Goal: Task Accomplishment & Management: Manage account settings

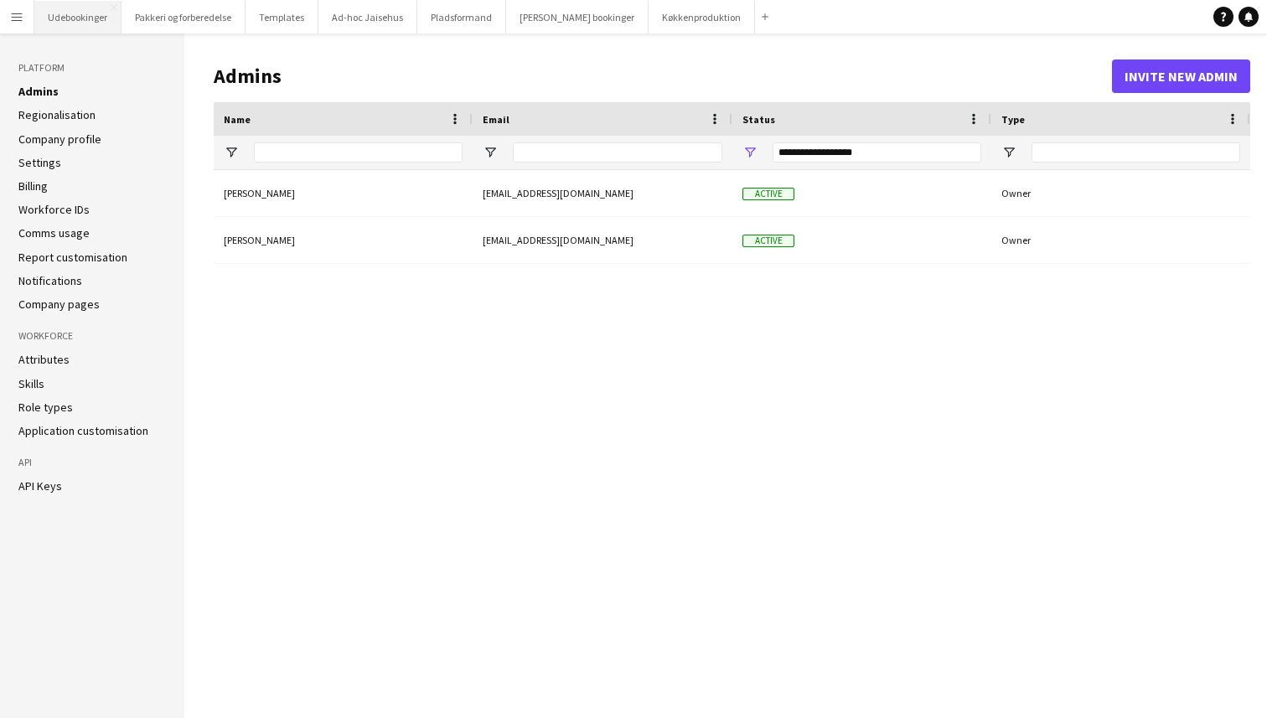
click at [70, 27] on button "Udebookinger Close" at bounding box center [77, 17] width 87 height 33
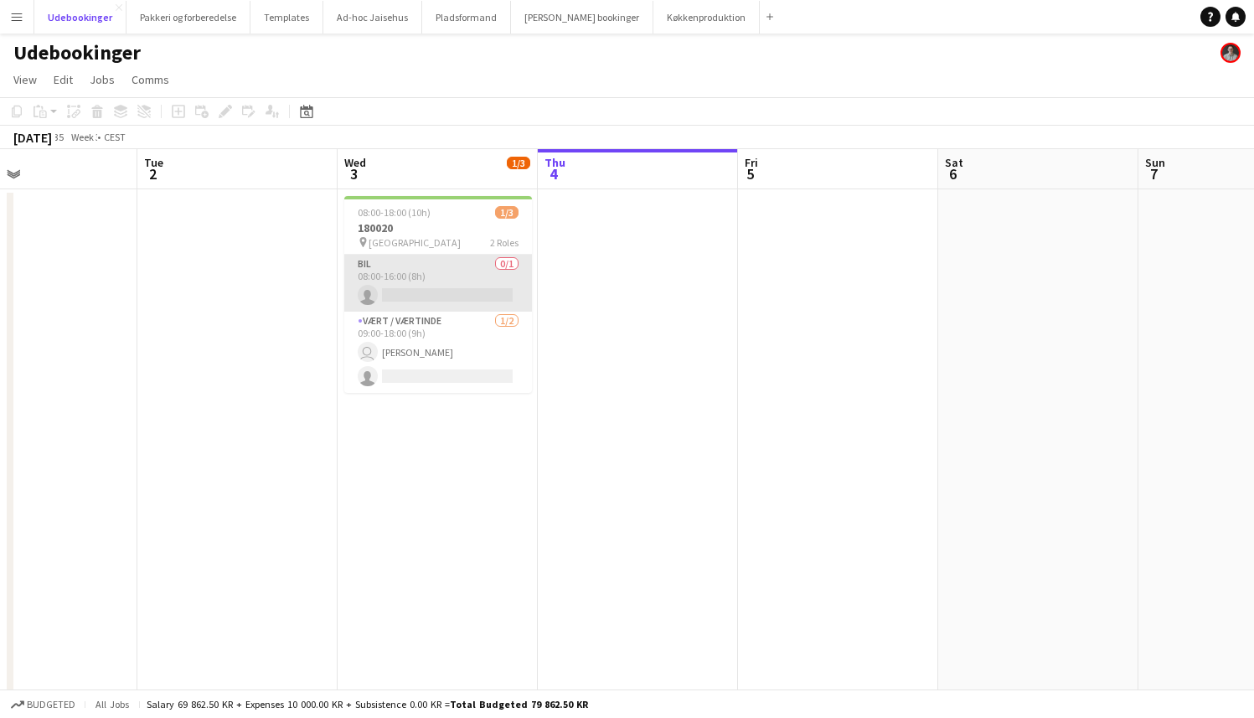
scroll to position [0, 441]
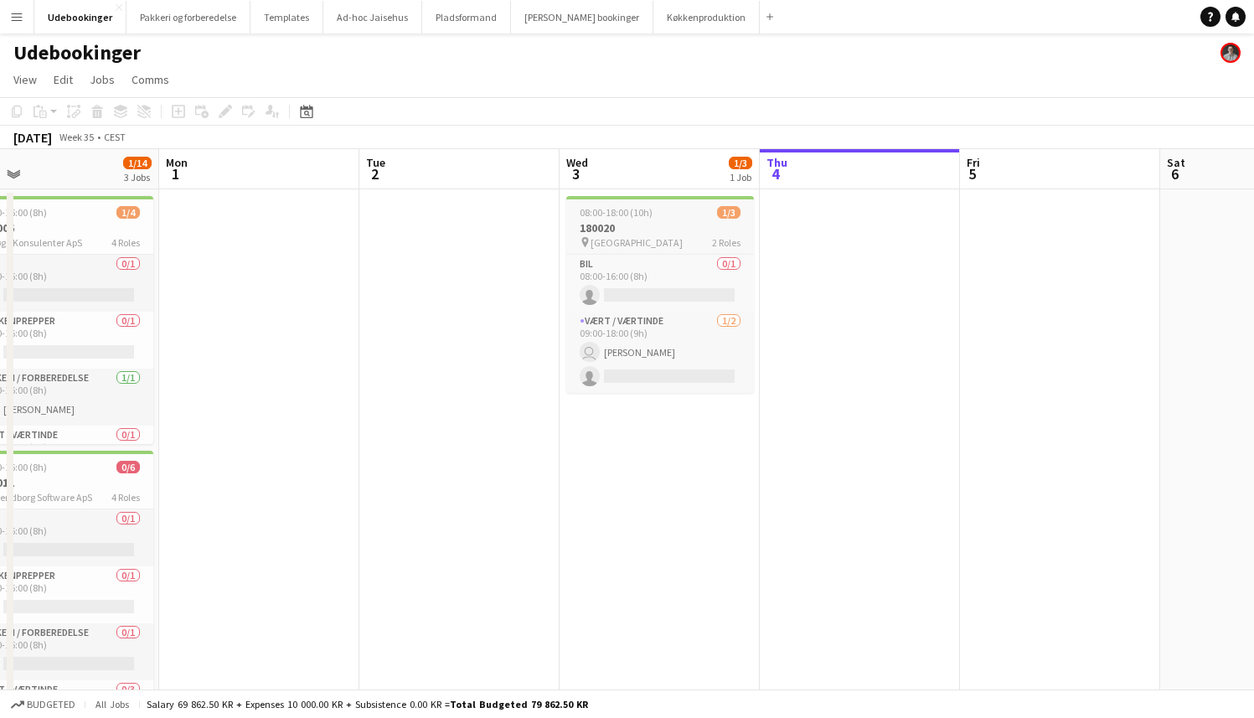
click at [624, 227] on h3 "180020" at bounding box center [660, 227] width 188 height 15
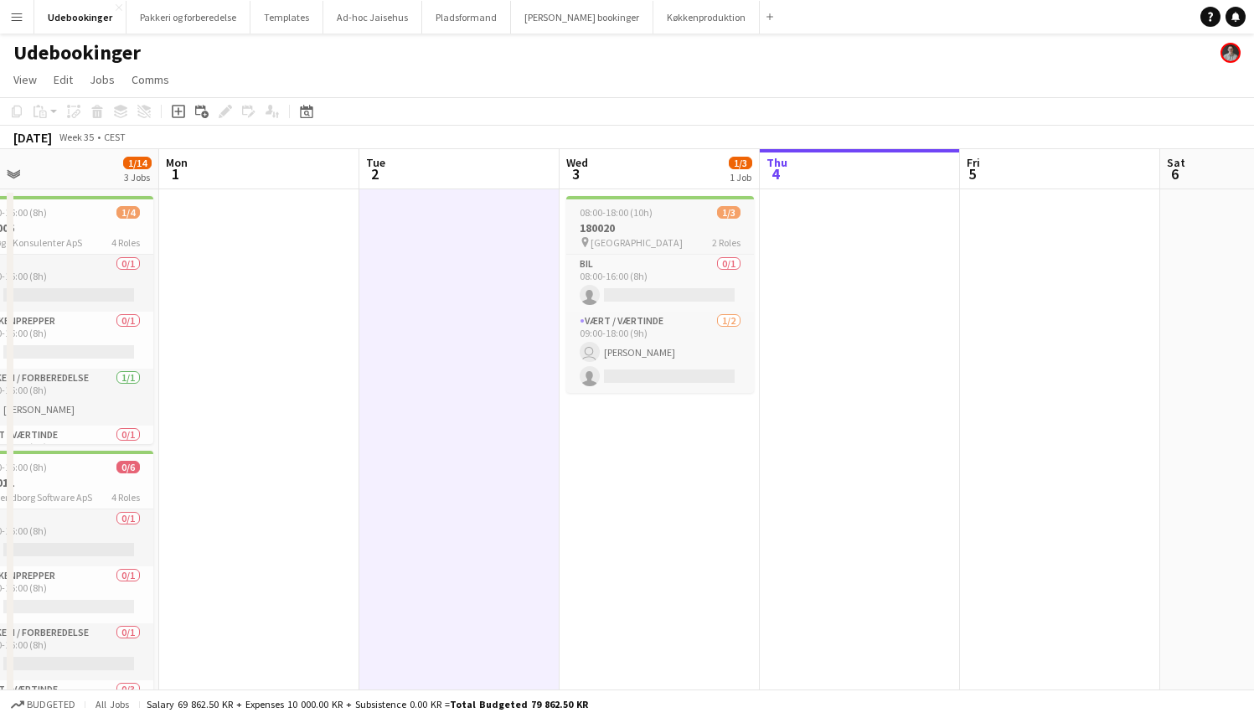
click at [615, 227] on h3 "180020" at bounding box center [660, 227] width 188 height 15
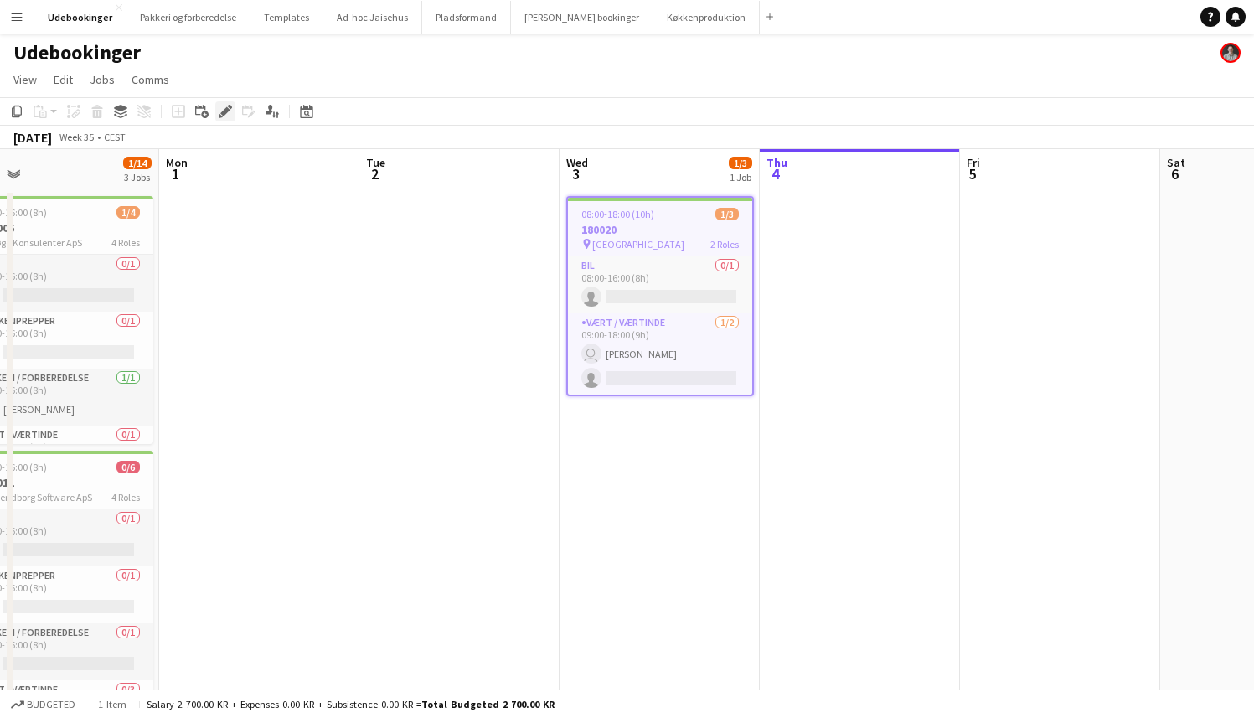
click at [229, 110] on icon at bounding box center [224, 111] width 9 height 9
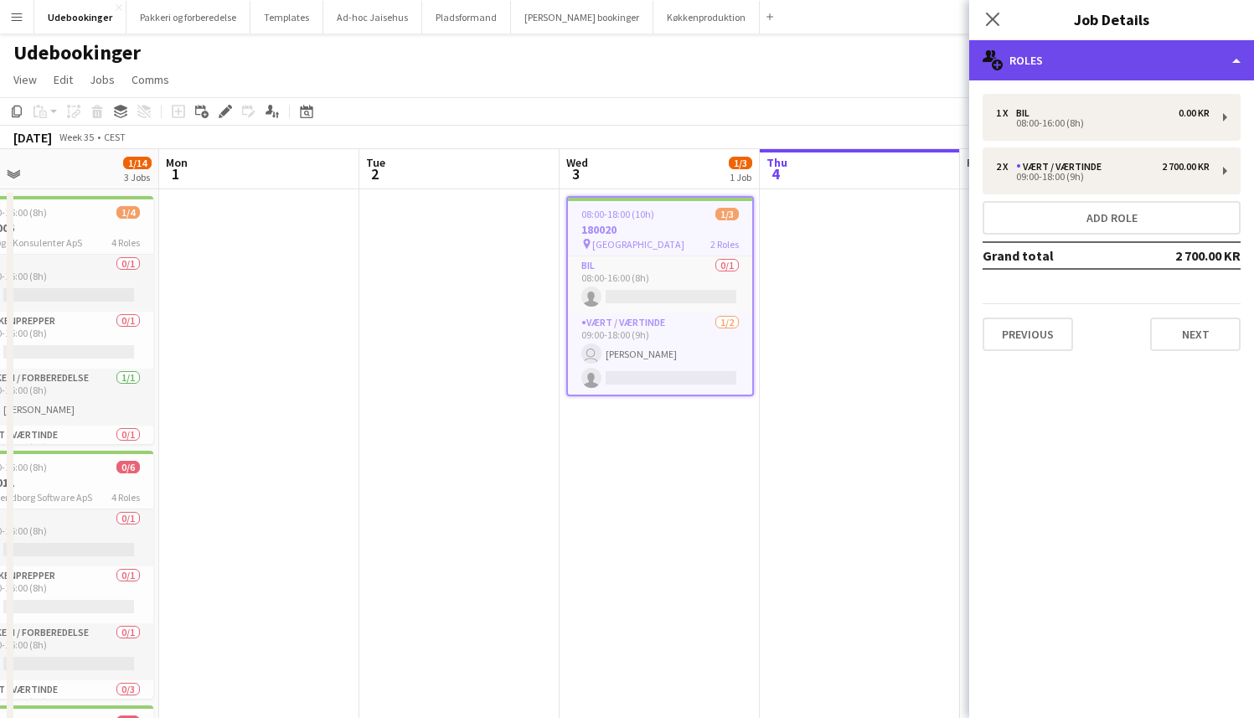
click at [1048, 59] on div "multiple-users-add Roles" at bounding box center [1111, 60] width 285 height 40
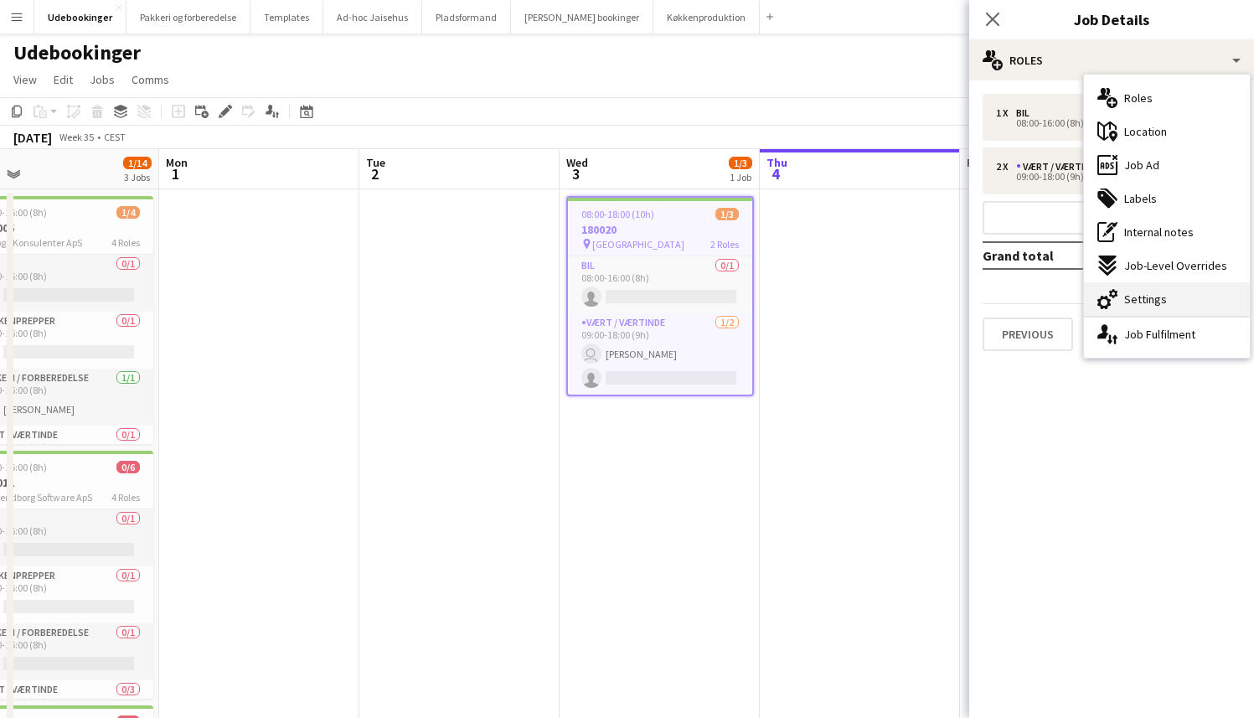
click at [1150, 297] on span "Settings" at bounding box center [1145, 299] width 43 height 15
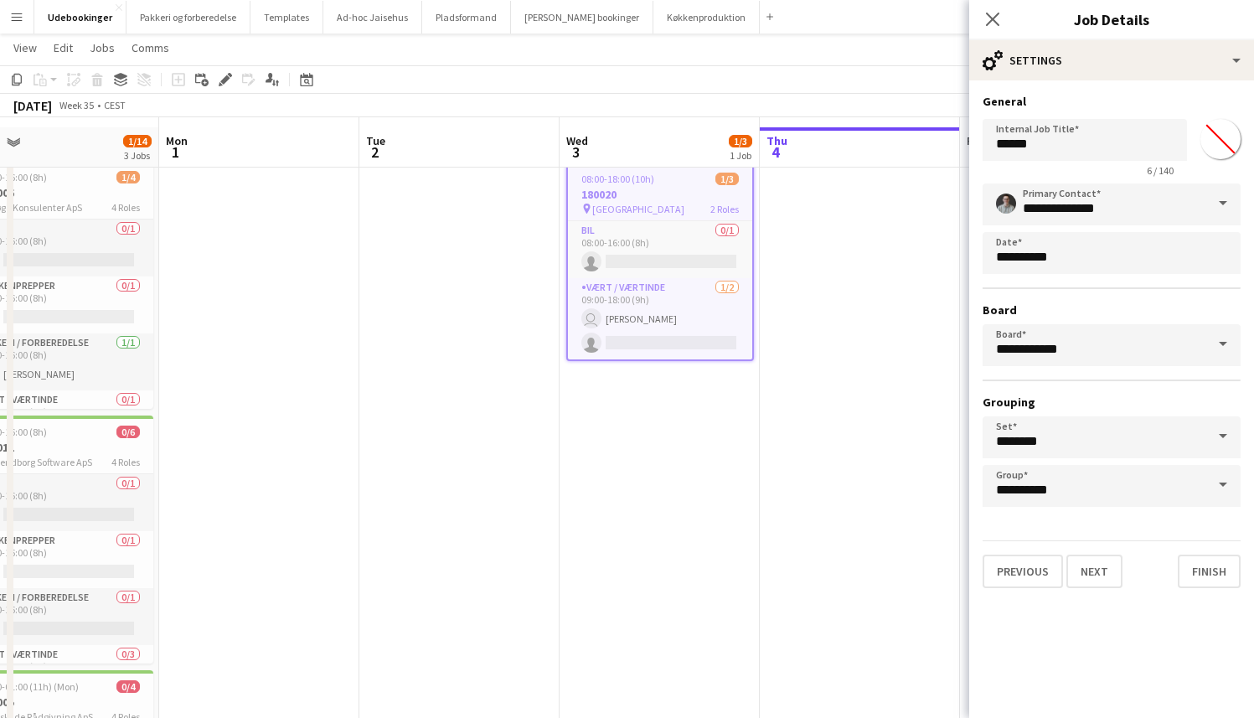
scroll to position [0, 0]
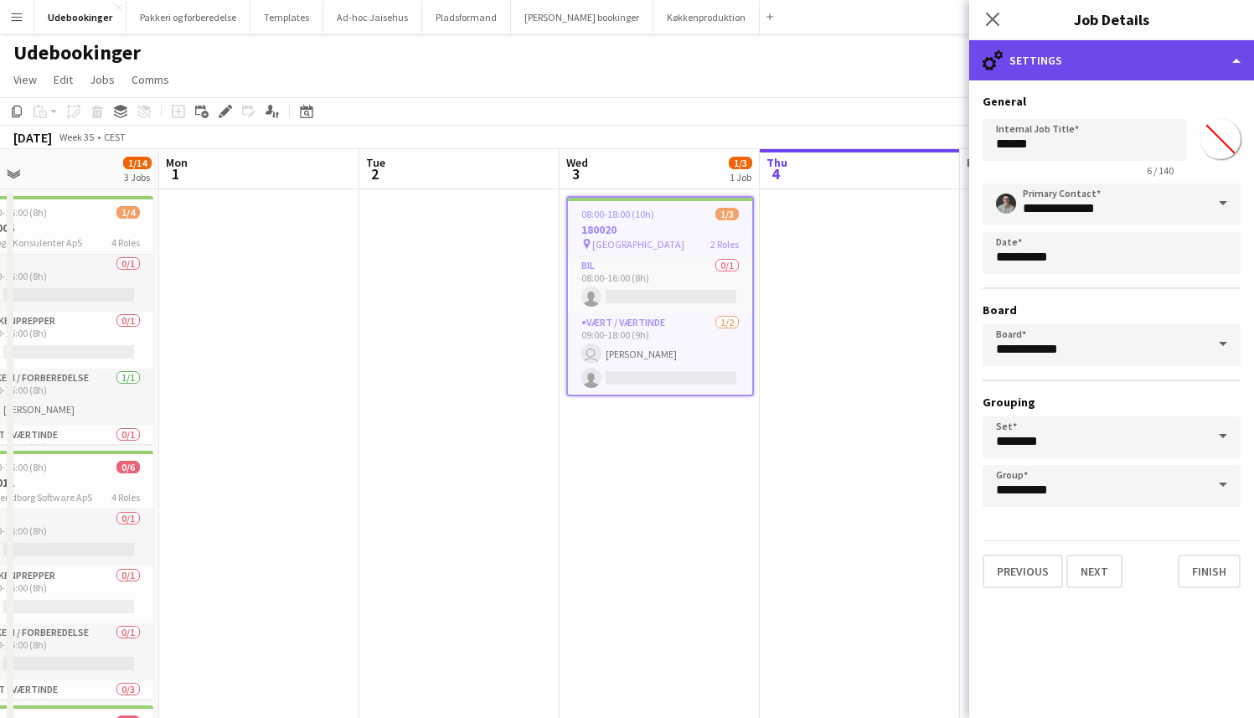
click at [1089, 64] on div "cog-double-3 Settings" at bounding box center [1111, 60] width 285 height 40
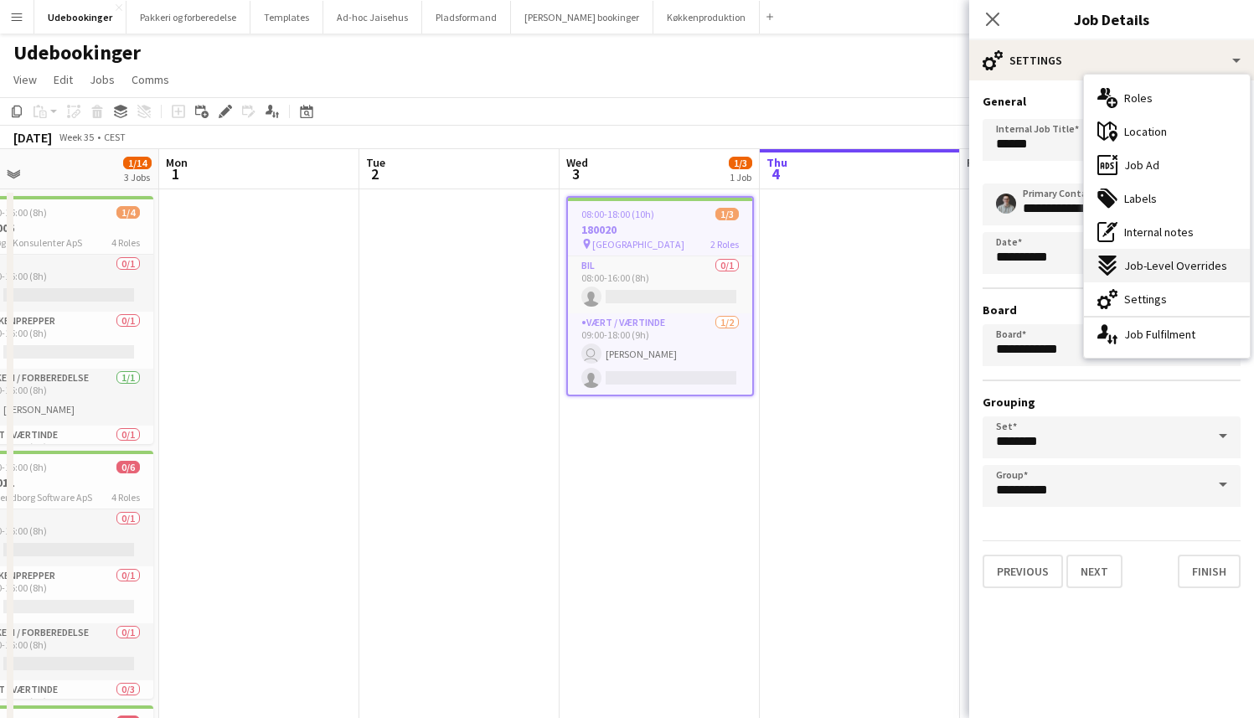
click at [1142, 276] on div "expand-all-down Job-Level Overrides" at bounding box center [1167, 266] width 166 height 34
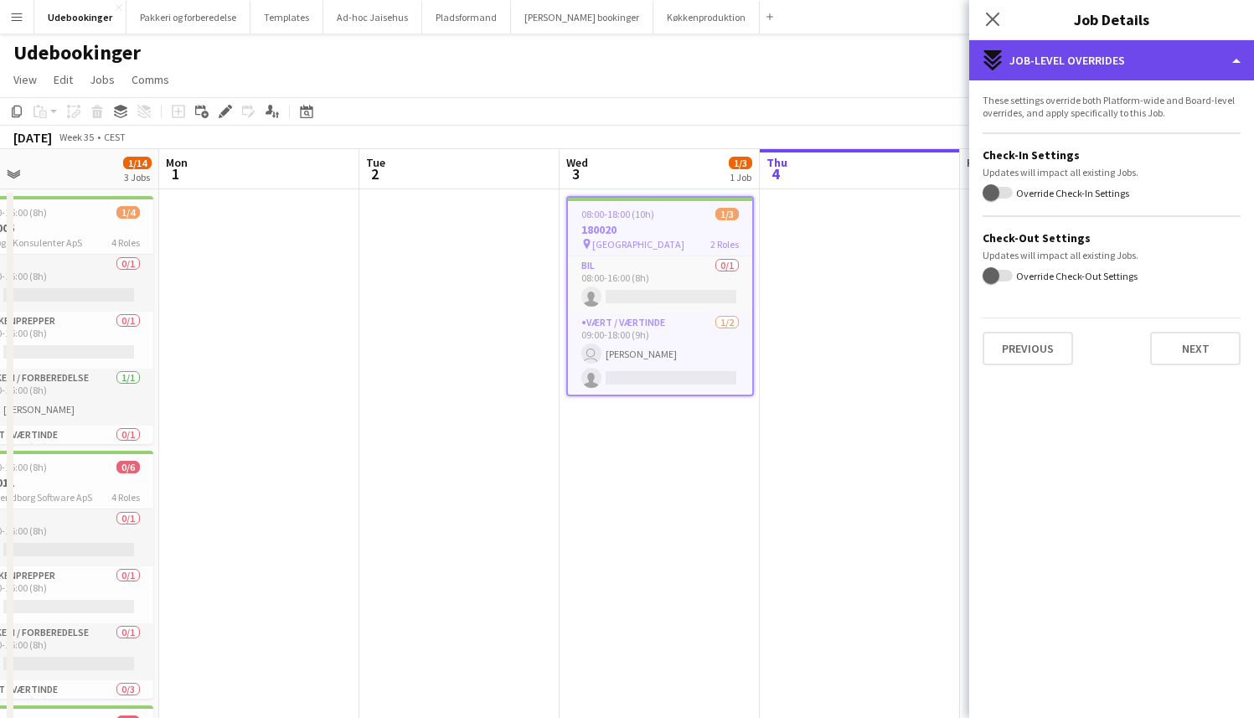
click at [1082, 62] on div "expand-all-down Job-Level Overrides" at bounding box center [1111, 60] width 285 height 40
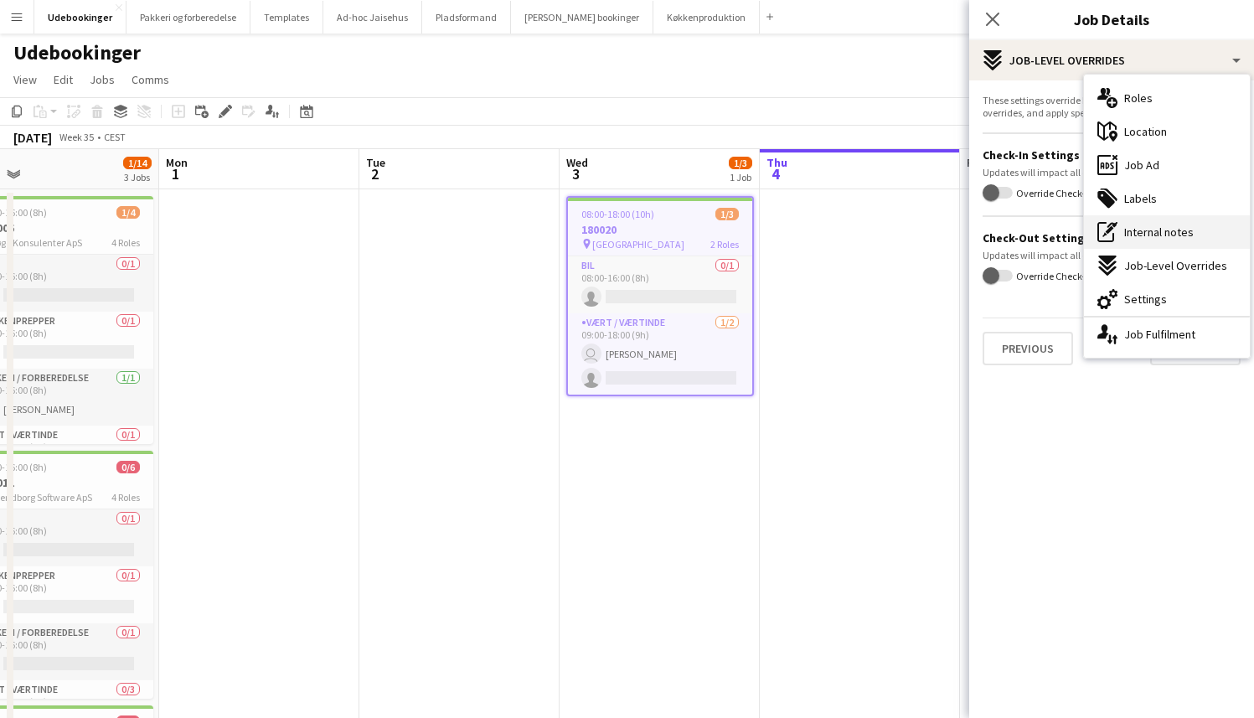
click at [1123, 225] on div "pen-write Internal notes" at bounding box center [1167, 232] width 166 height 34
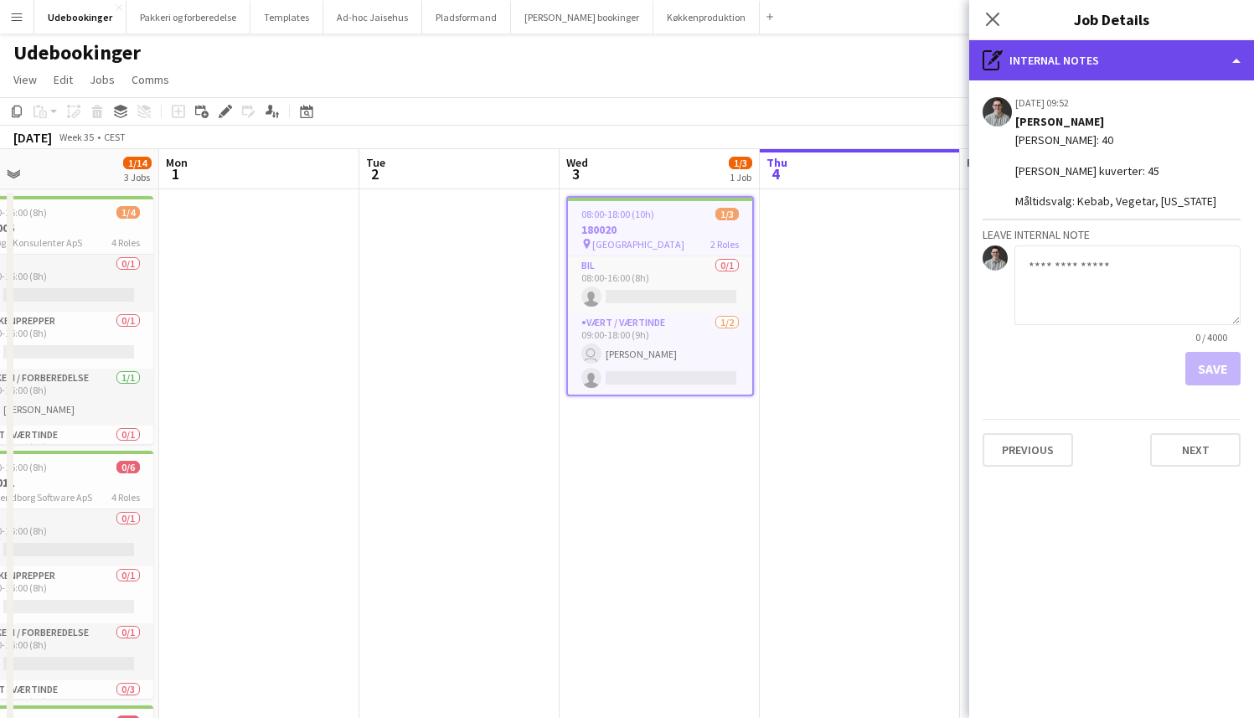
click at [1074, 67] on div "pen-write Internal notes" at bounding box center [1111, 60] width 285 height 40
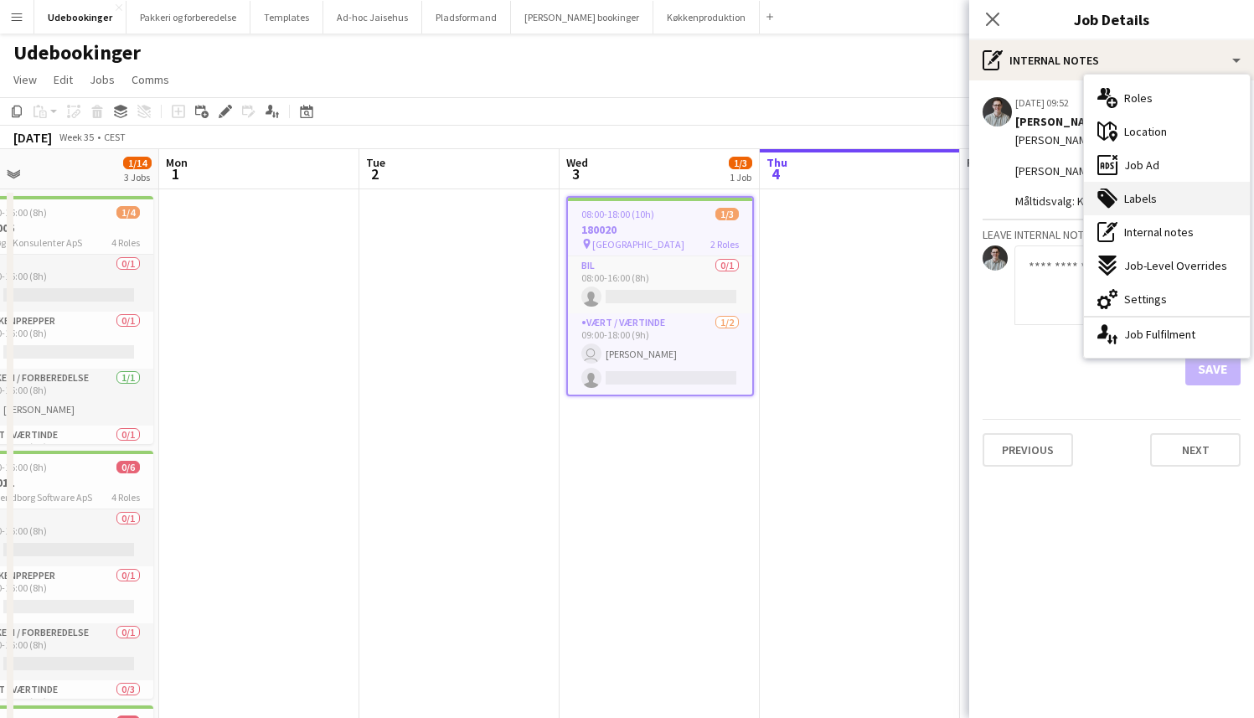
click at [1154, 195] on span "Labels" at bounding box center [1140, 198] width 33 height 15
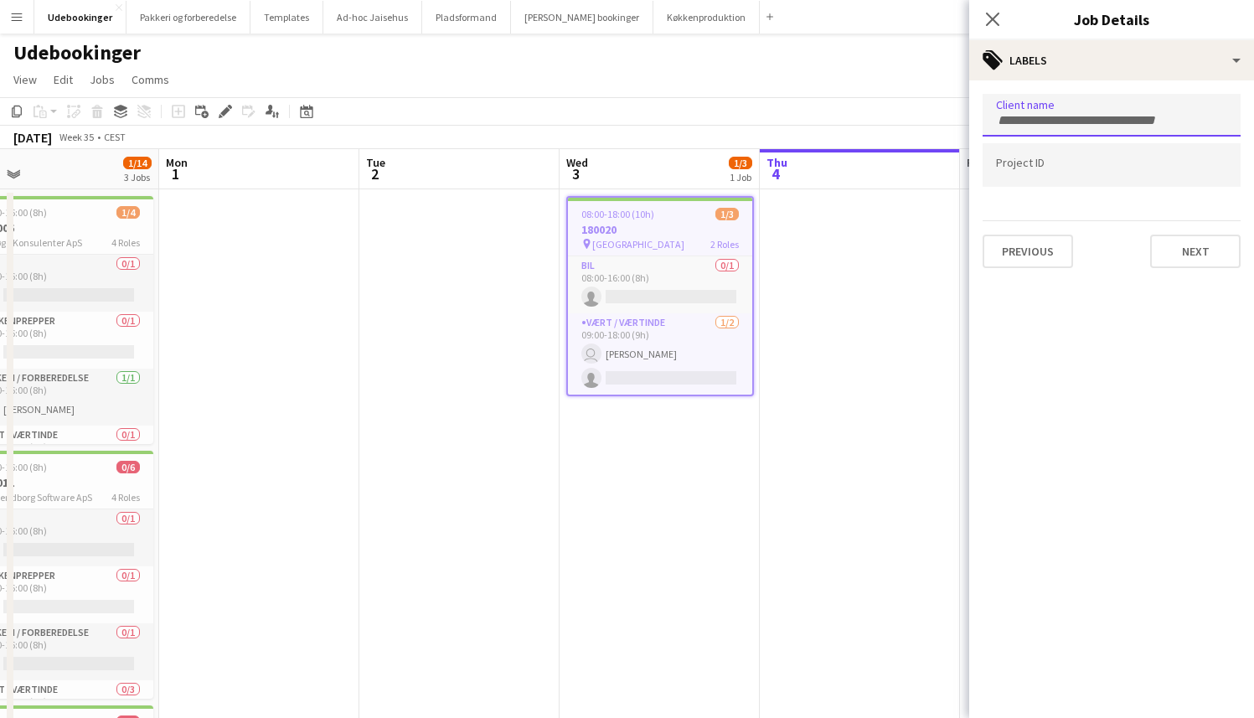
click at [1061, 113] on input "Type to search client labels..." at bounding box center [1111, 120] width 231 height 15
click at [1055, 154] on div at bounding box center [1112, 164] width 258 height 43
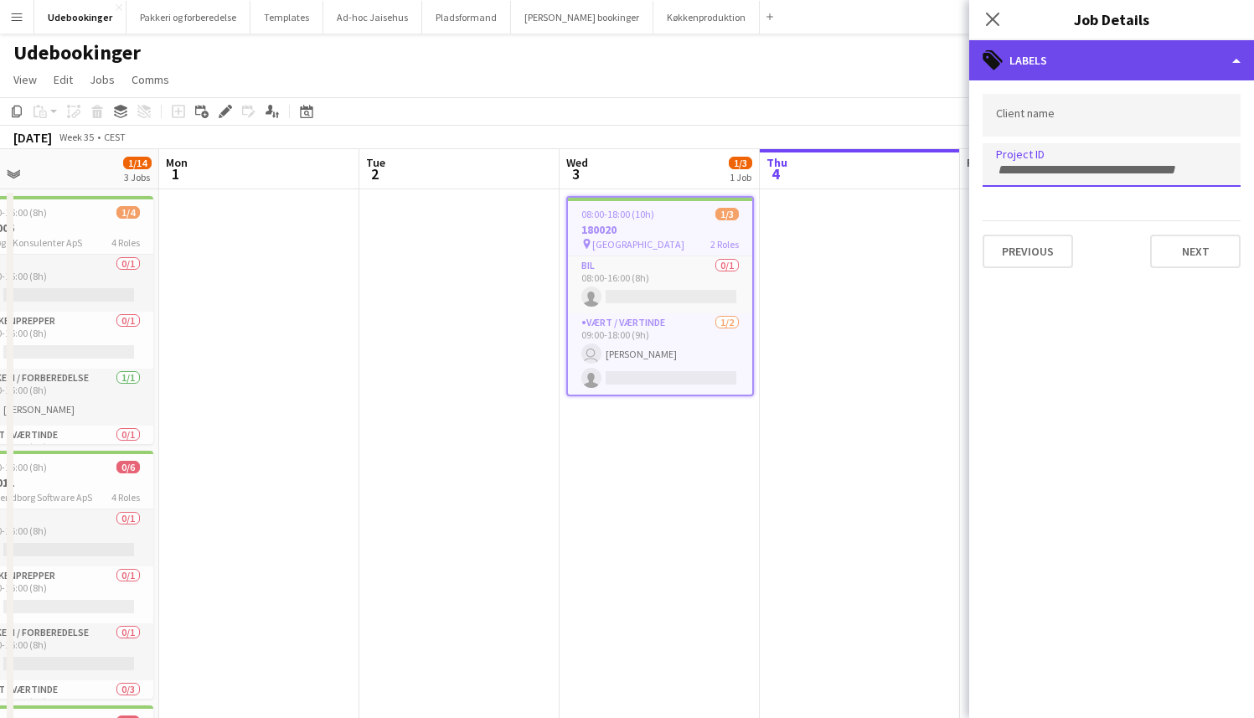
click at [1049, 64] on div "tags-double Labels" at bounding box center [1111, 60] width 285 height 40
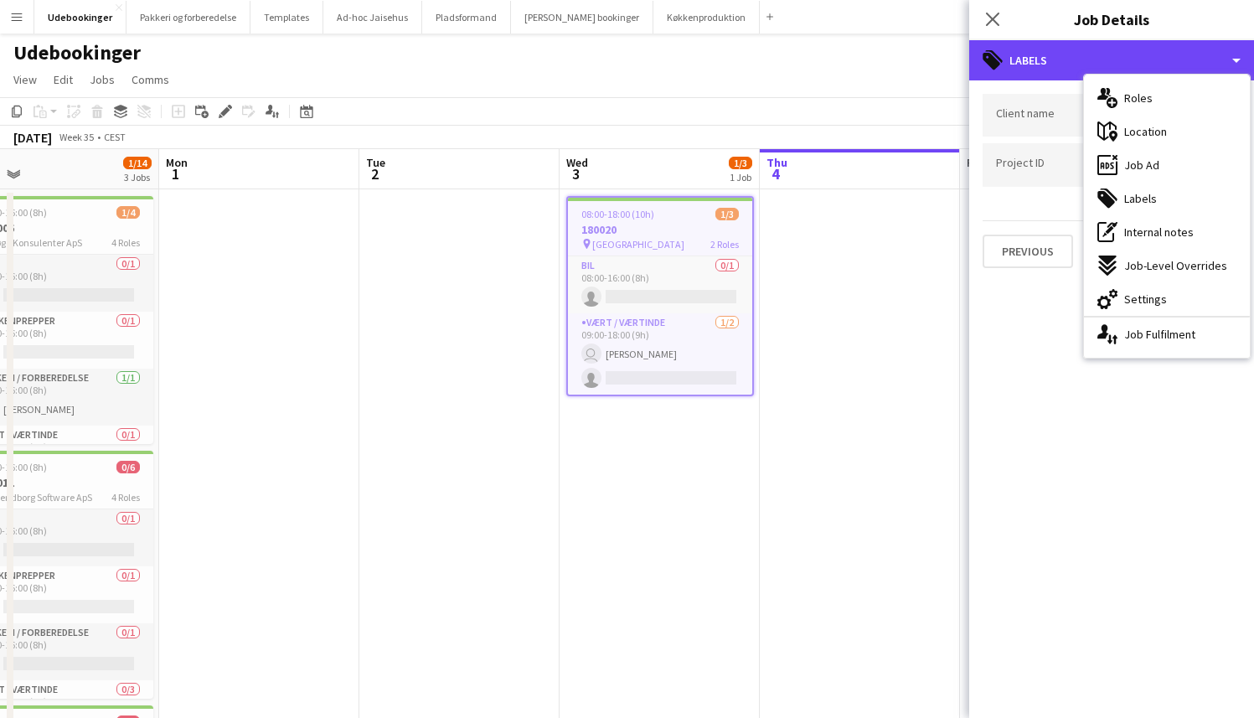
click at [1024, 405] on mat-expansion-panel "tags Labels Client name Project ID Previous Next" at bounding box center [1111, 399] width 285 height 638
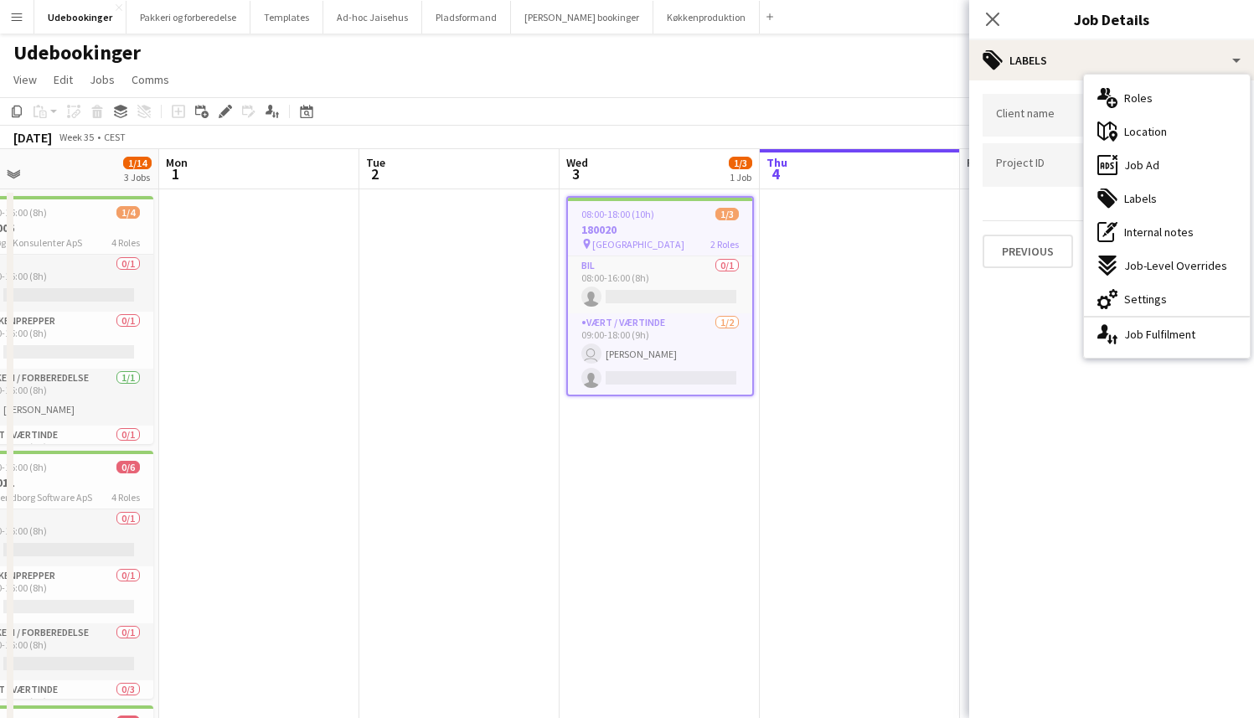
click at [1024, 405] on mat-expansion-panel "tags Labels Client name Project ID Previous Next" at bounding box center [1111, 399] width 285 height 638
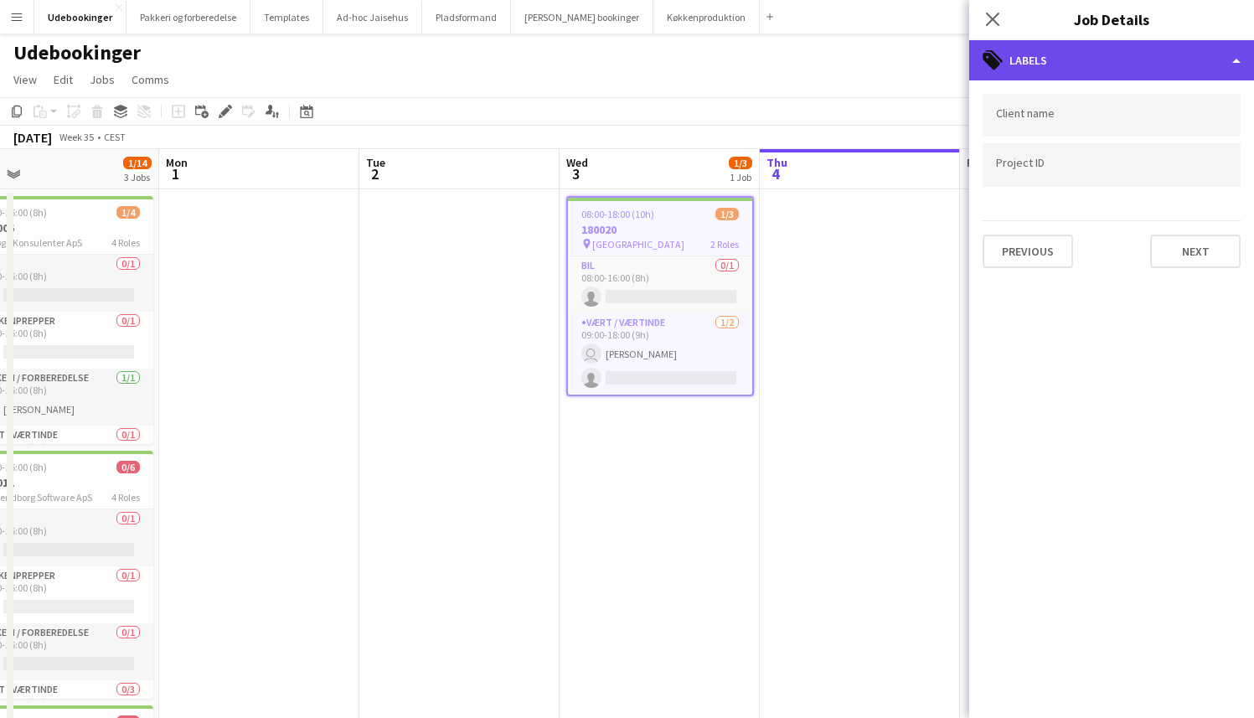
click at [1040, 66] on div "tags-double Labels" at bounding box center [1111, 60] width 285 height 40
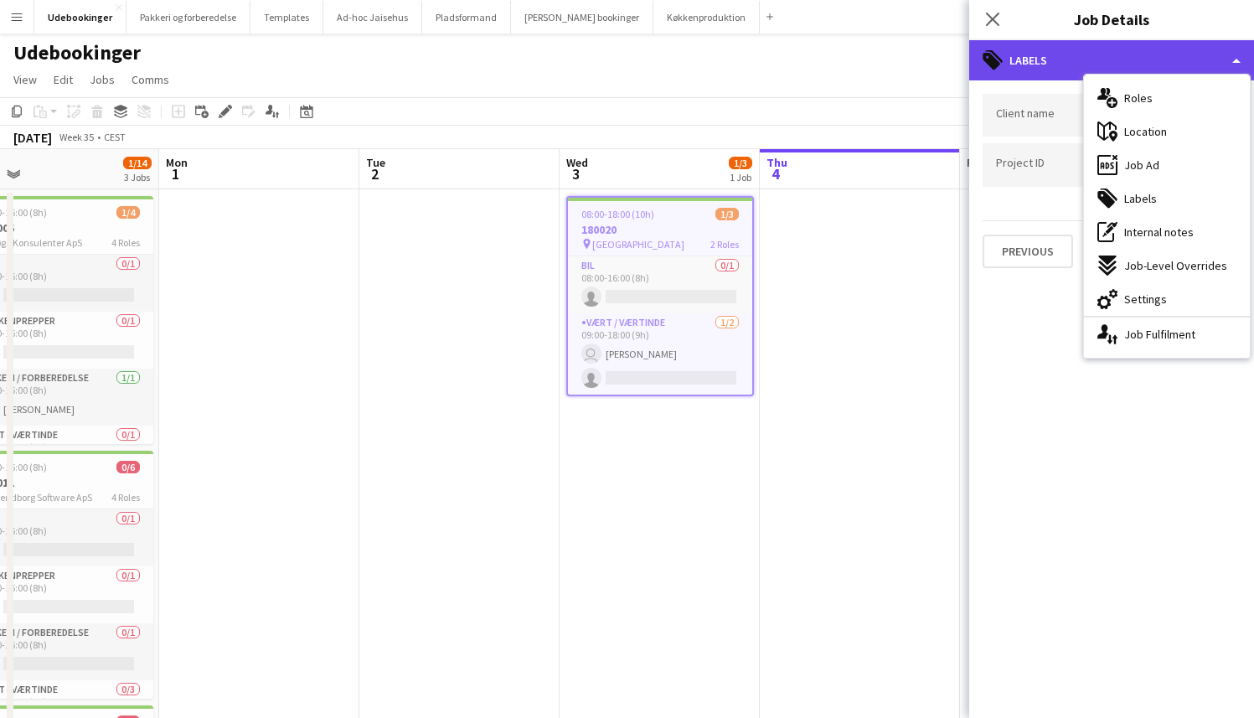
click at [1040, 61] on div "tags-double Labels" at bounding box center [1111, 60] width 285 height 40
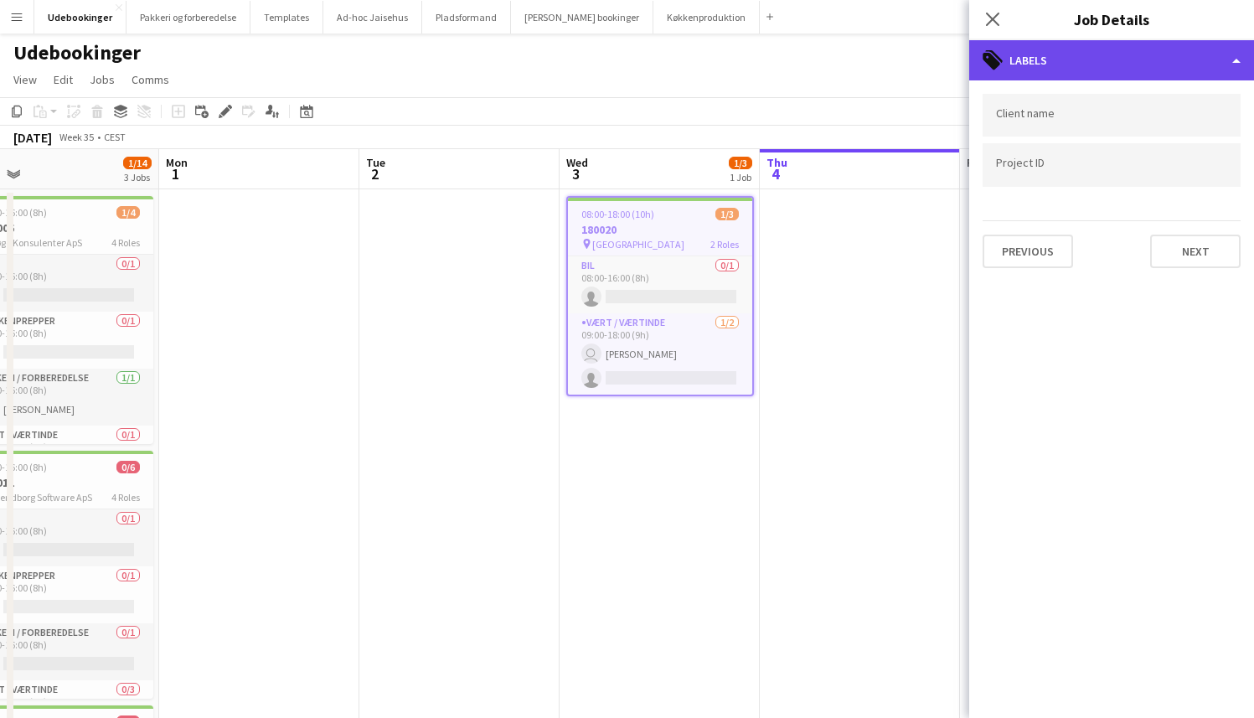
click at [1124, 71] on div "tags-double Labels" at bounding box center [1111, 60] width 285 height 40
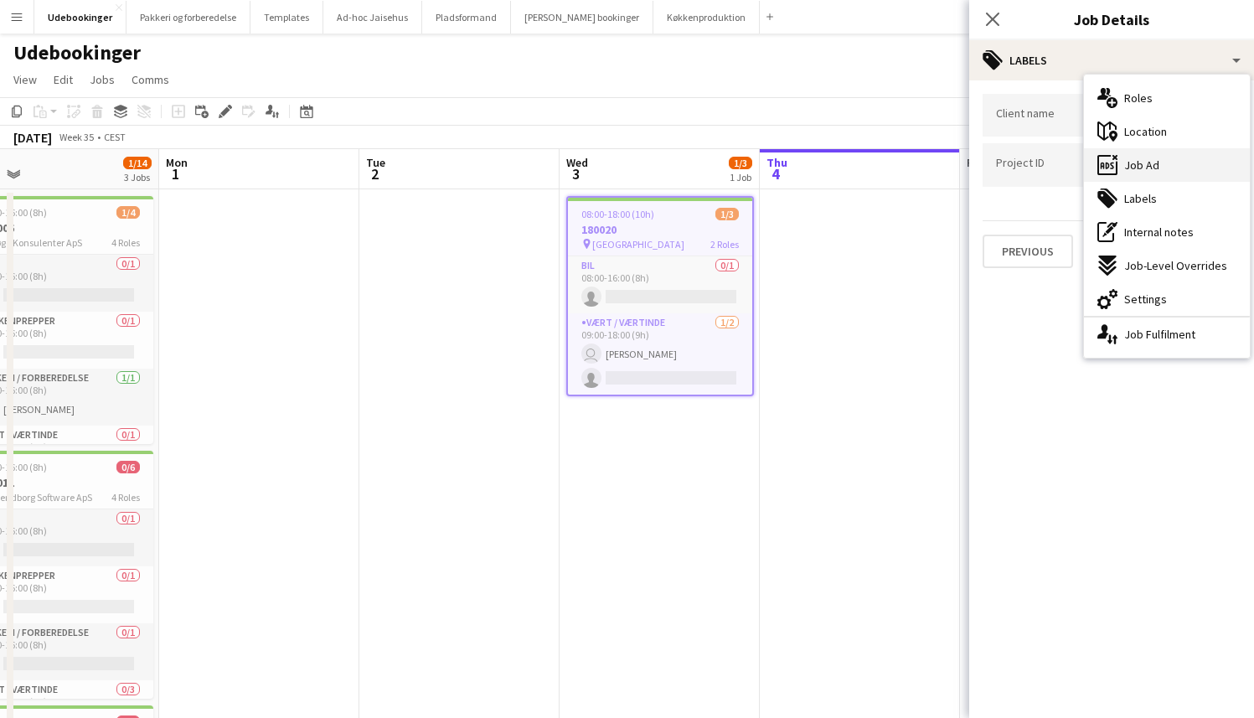
click at [1131, 169] on span "Job Ad" at bounding box center [1141, 164] width 35 height 15
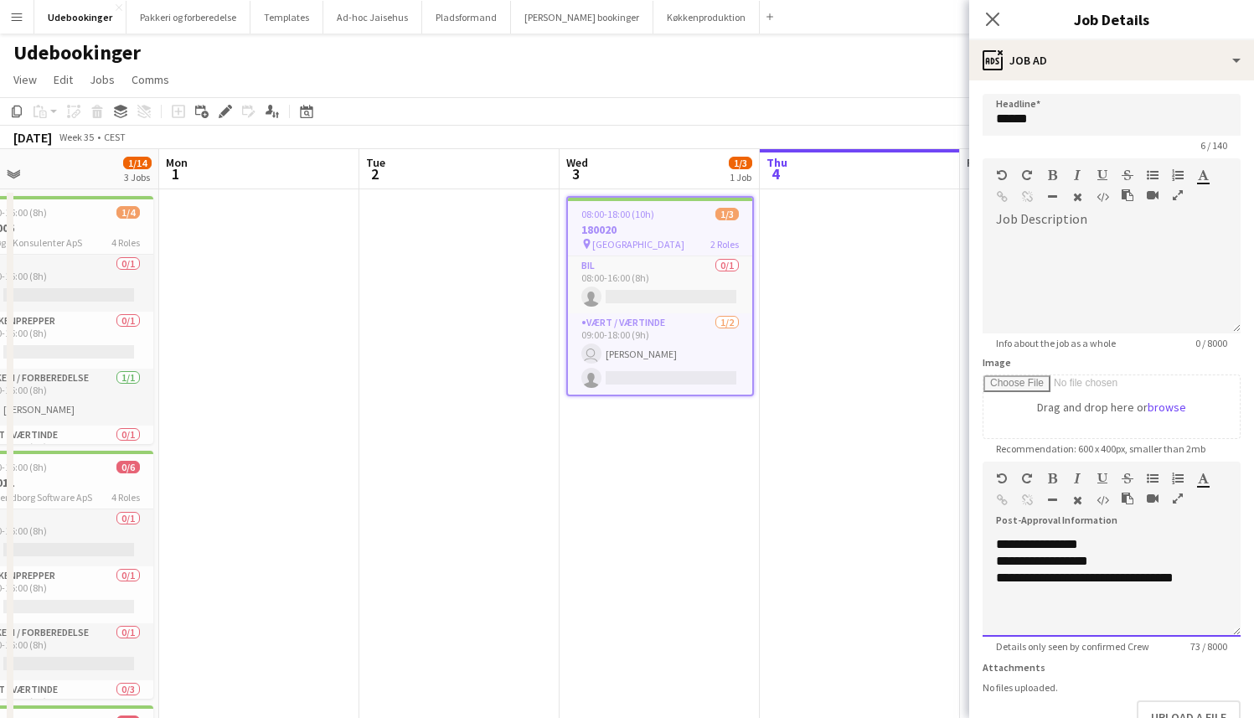
click at [1067, 588] on div "**********" at bounding box center [1112, 586] width 258 height 101
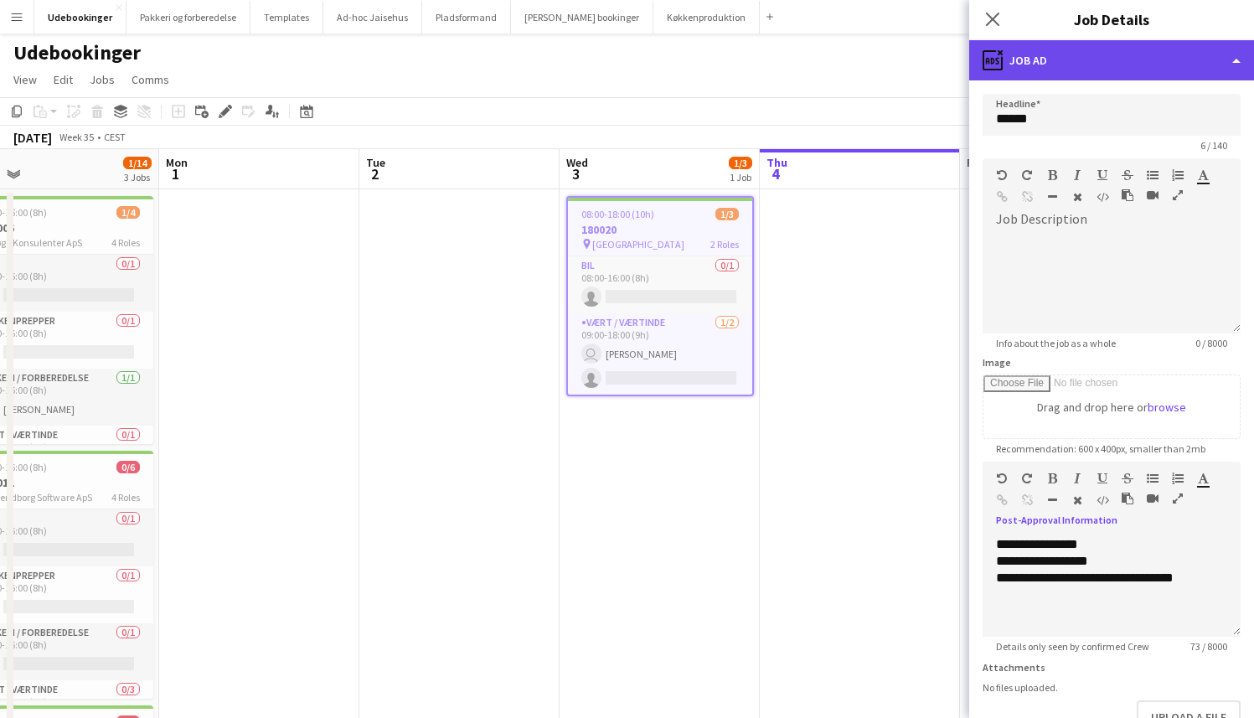
click at [1126, 58] on div "ads-window Job Ad" at bounding box center [1111, 60] width 285 height 40
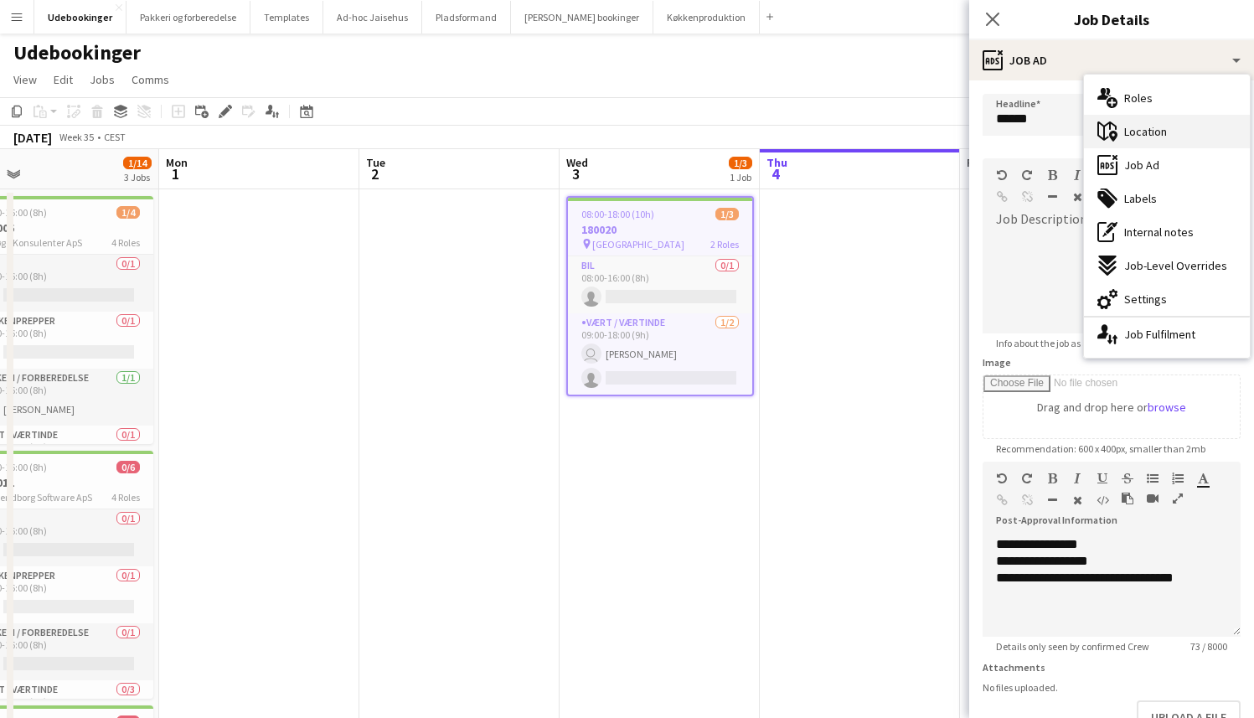
click at [1139, 130] on span "Location" at bounding box center [1145, 131] width 43 height 15
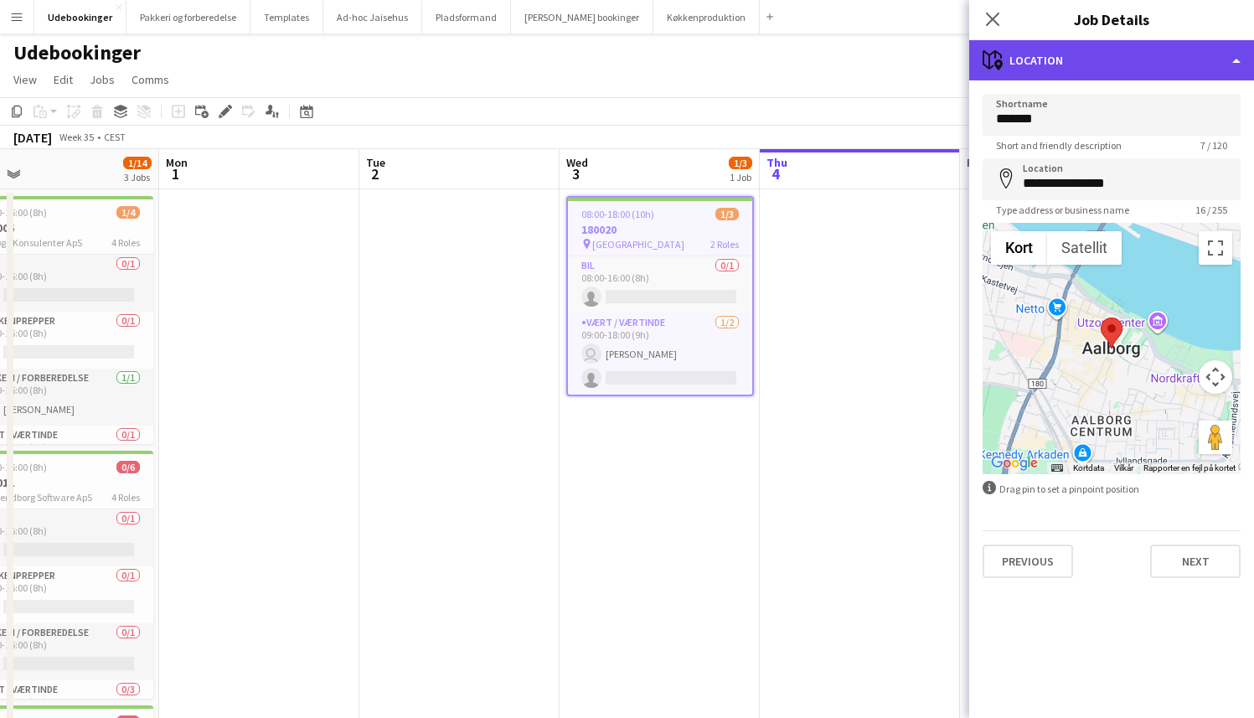
click at [1108, 70] on div "maps-pin-1 Location" at bounding box center [1111, 60] width 285 height 40
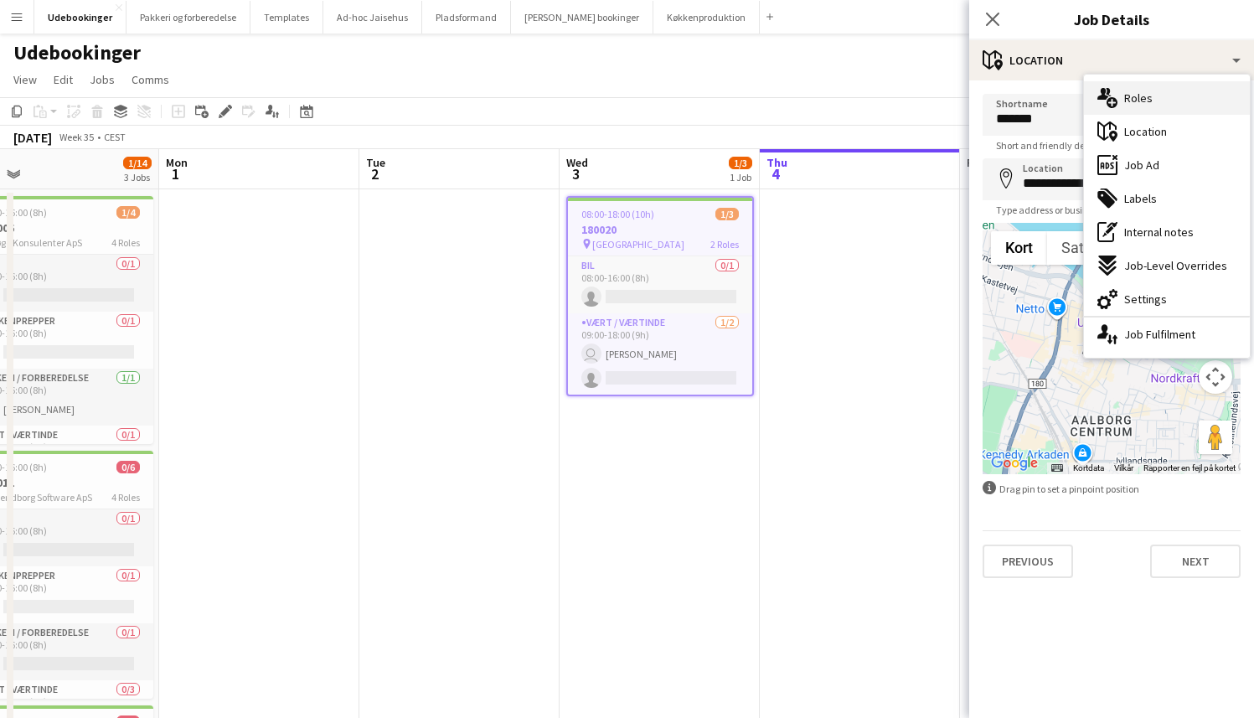
click at [1124, 104] on span "Roles" at bounding box center [1138, 97] width 28 height 15
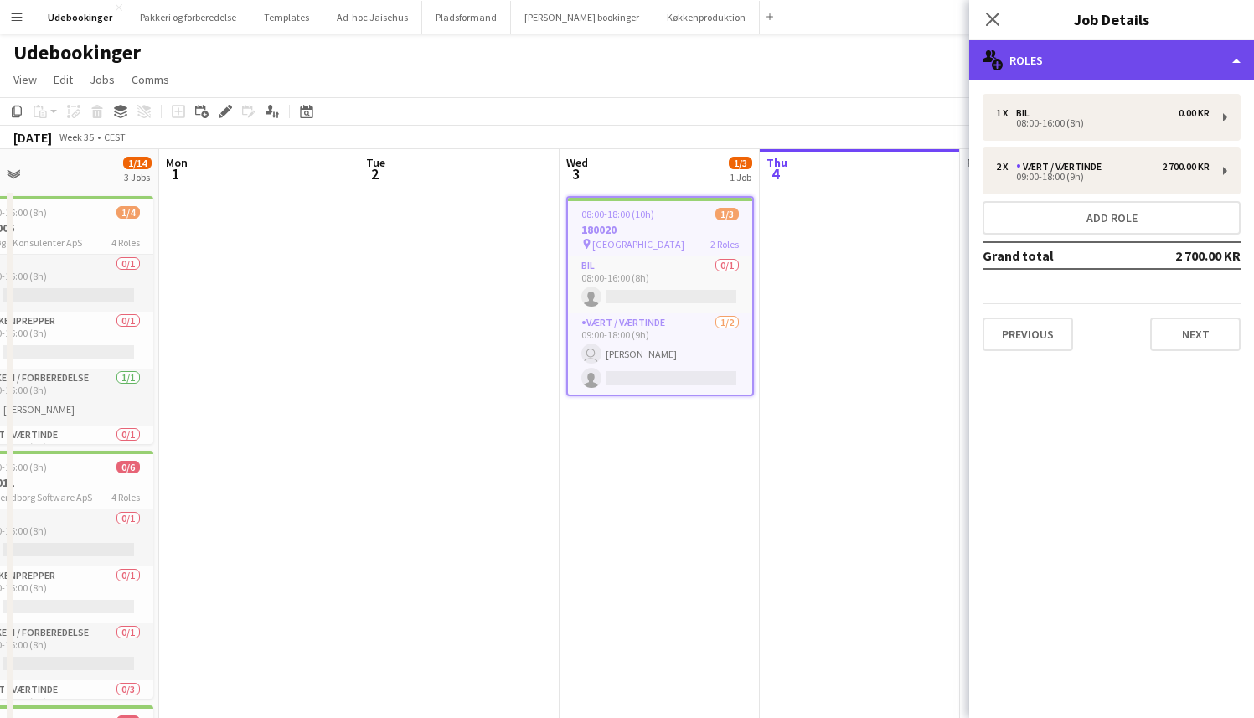
click at [1046, 78] on div "multiple-users-add Roles" at bounding box center [1111, 60] width 285 height 40
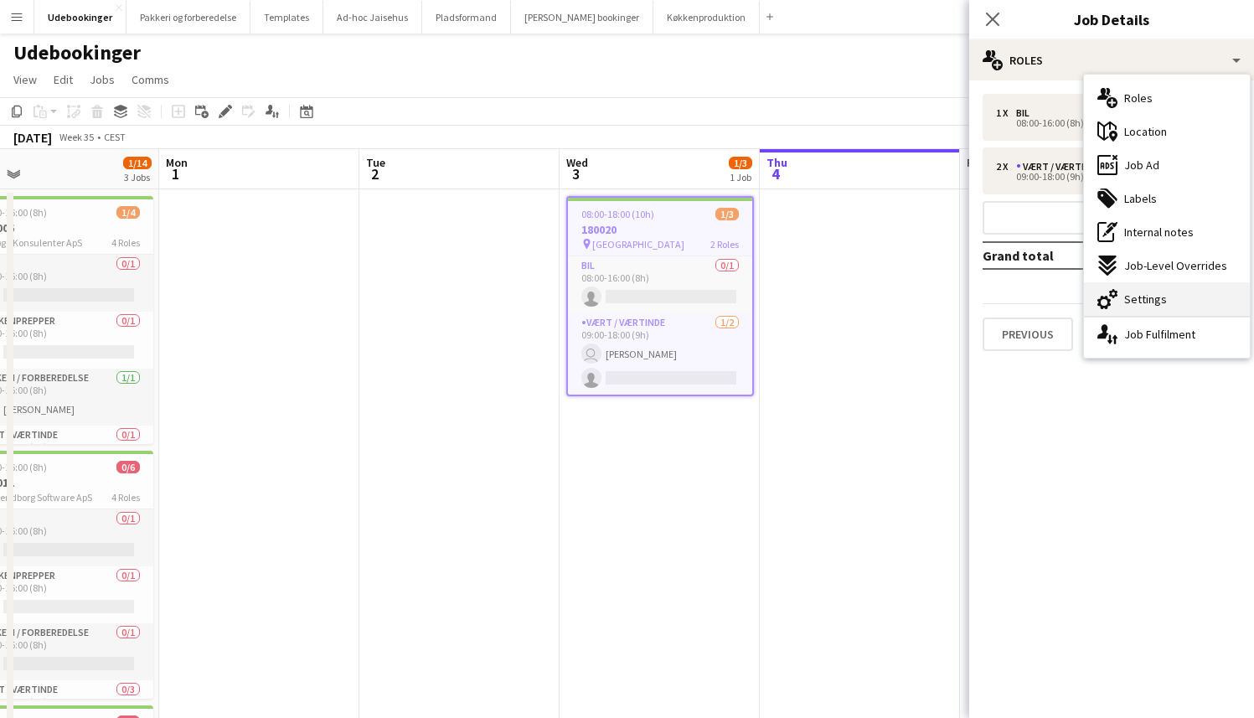
click at [1133, 302] on span "Settings" at bounding box center [1145, 299] width 43 height 15
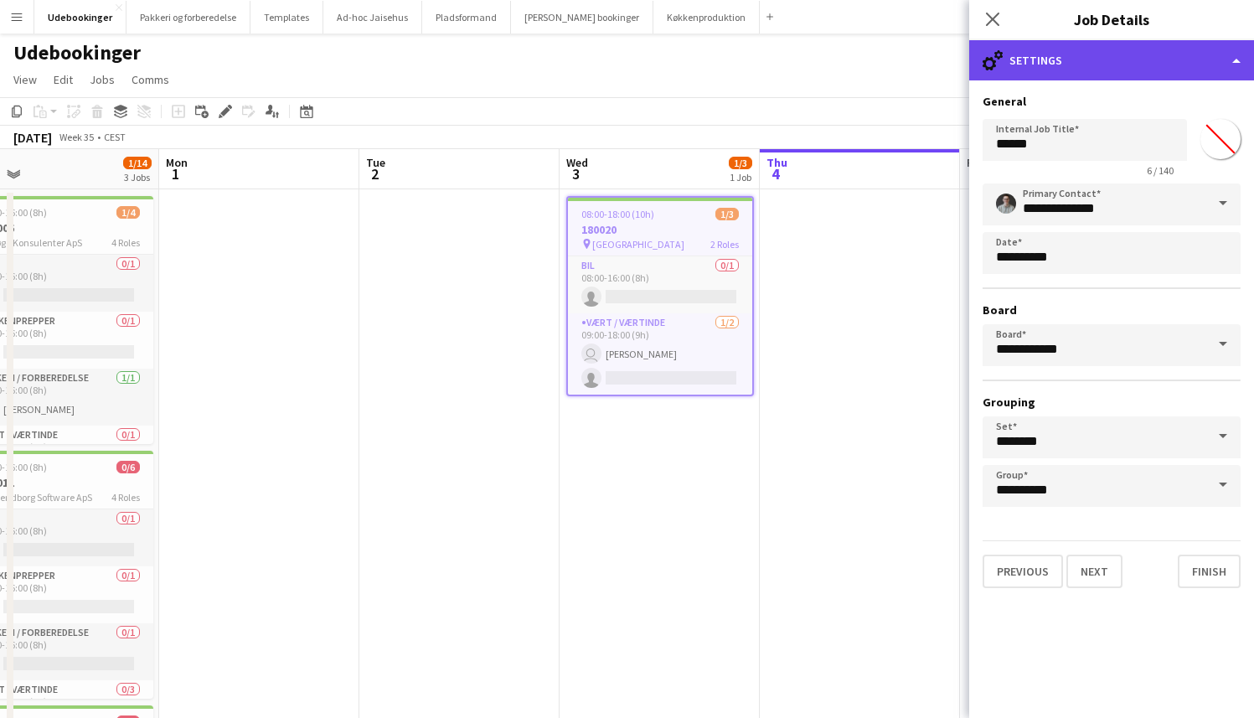
click at [1063, 62] on div "cog-double-3 Settings" at bounding box center [1111, 60] width 285 height 40
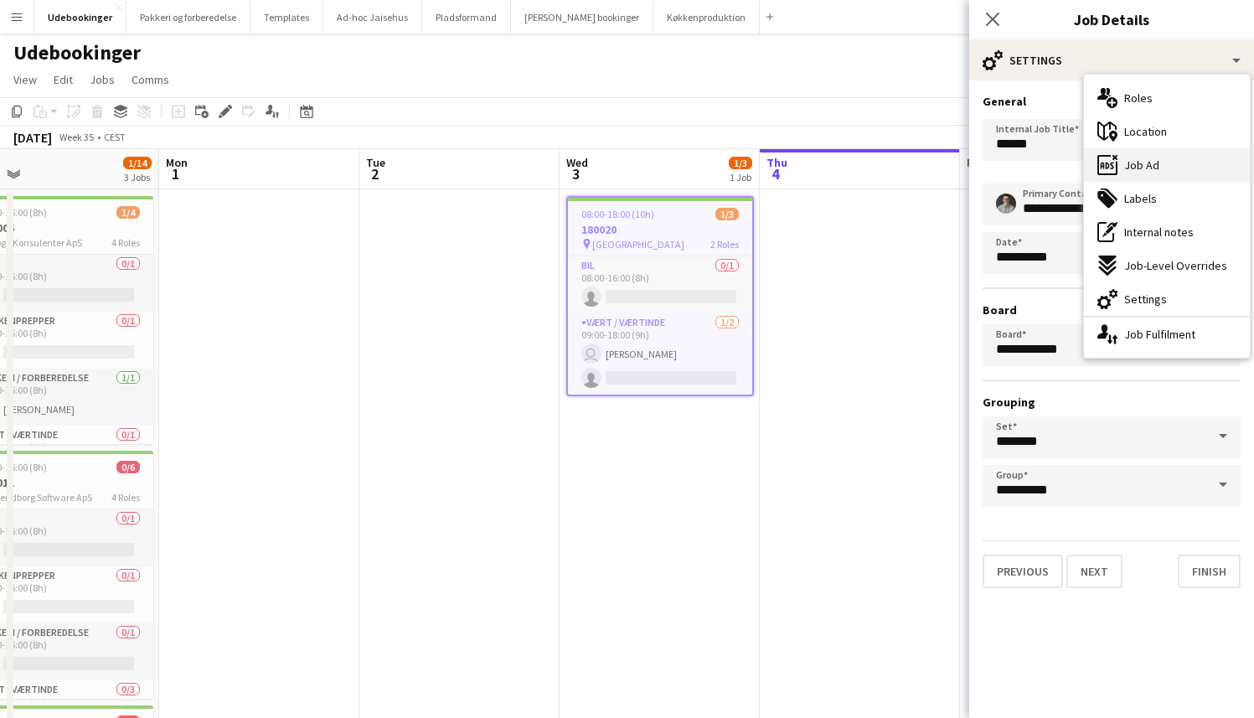
click at [1143, 165] on span "Job Ad" at bounding box center [1141, 164] width 35 height 15
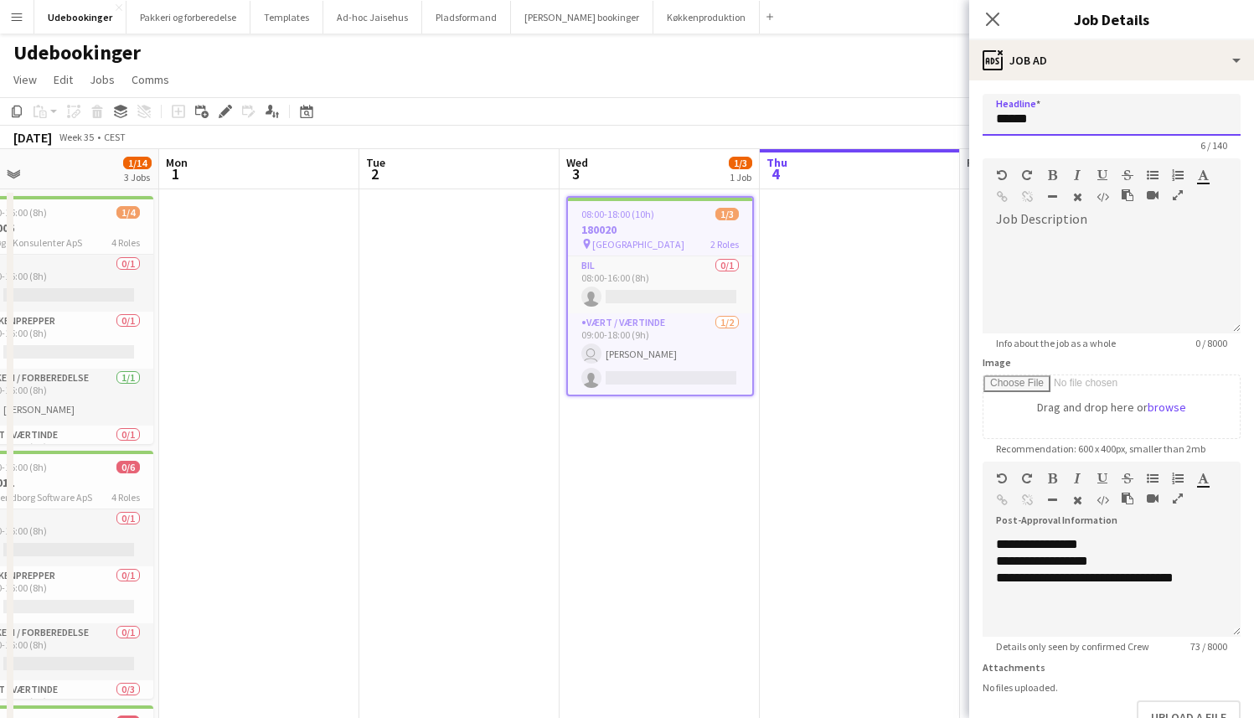
click at [1054, 114] on input "******" at bounding box center [1112, 115] width 258 height 42
click at [1054, 119] on input "******" at bounding box center [1112, 115] width 258 height 42
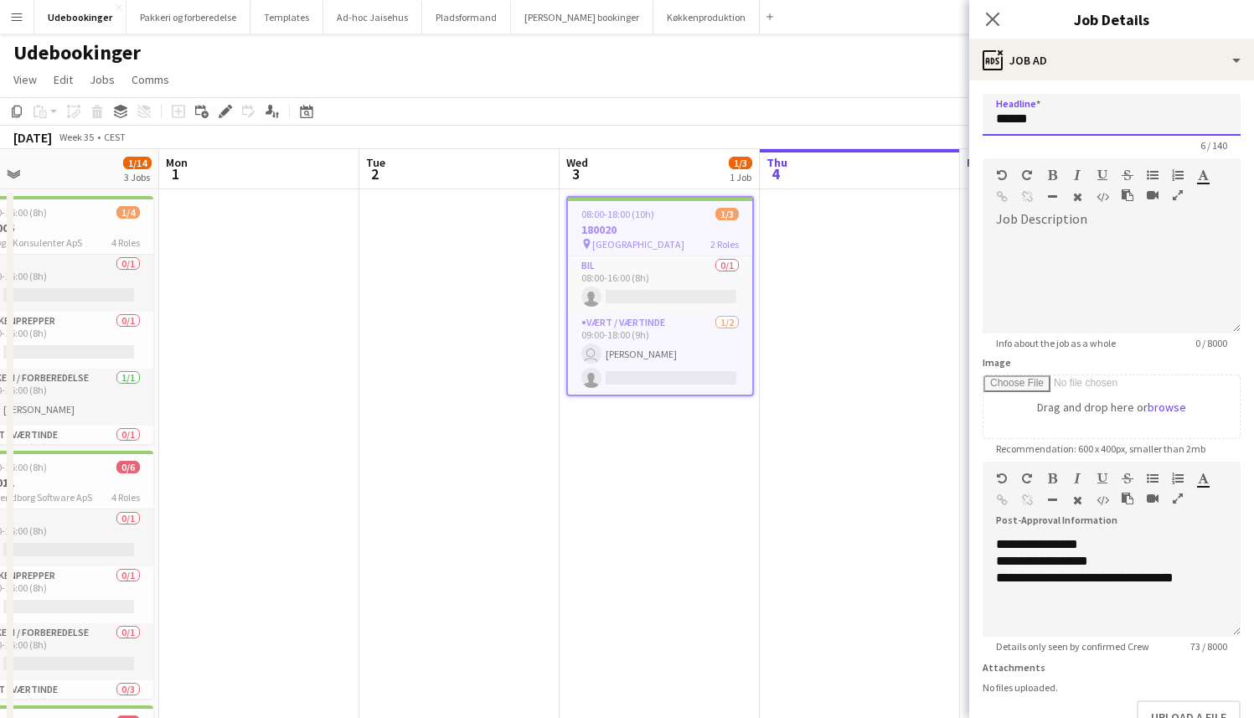
click at [1054, 119] on input "******" at bounding box center [1112, 115] width 258 height 42
click at [1054, 135] on input "******" at bounding box center [1112, 115] width 258 height 42
click at [1052, 145] on div "6 / 140" at bounding box center [1112, 145] width 258 height 13
click at [1048, 120] on input "******" at bounding box center [1112, 115] width 258 height 42
click at [1052, 142] on div "6 / 140" at bounding box center [1112, 145] width 258 height 13
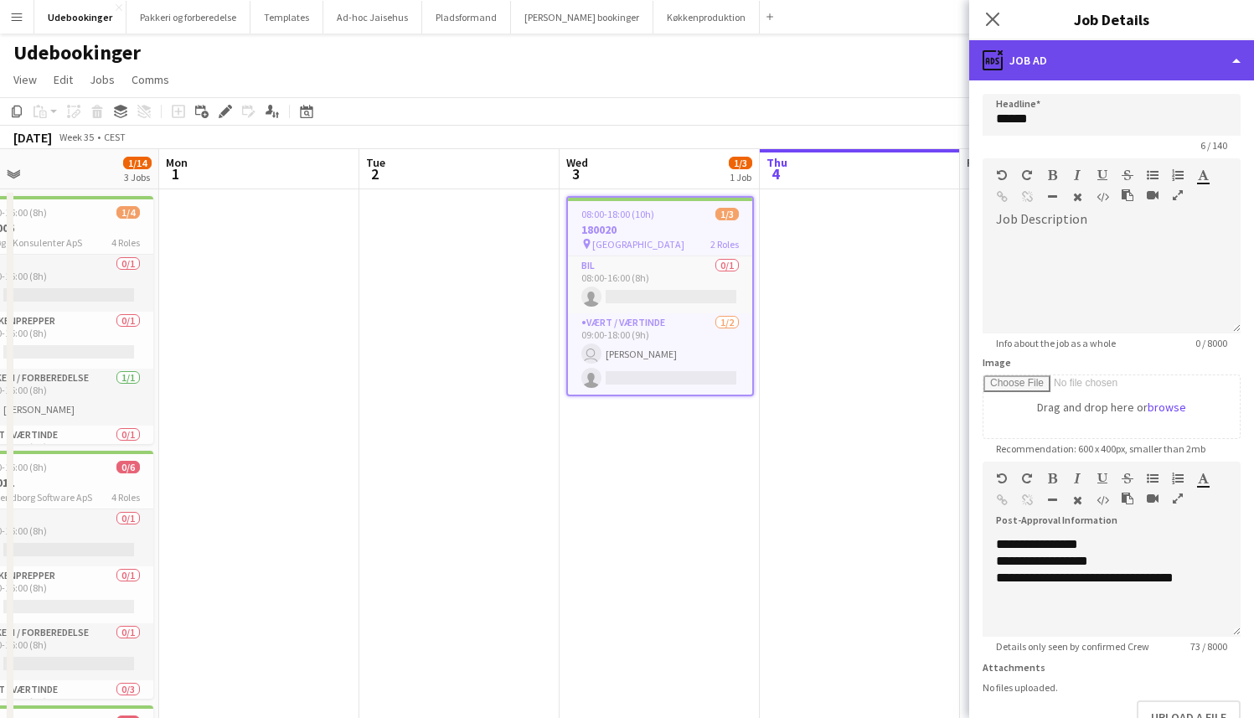
click at [1048, 64] on div "ads-window Job Ad" at bounding box center [1111, 60] width 285 height 40
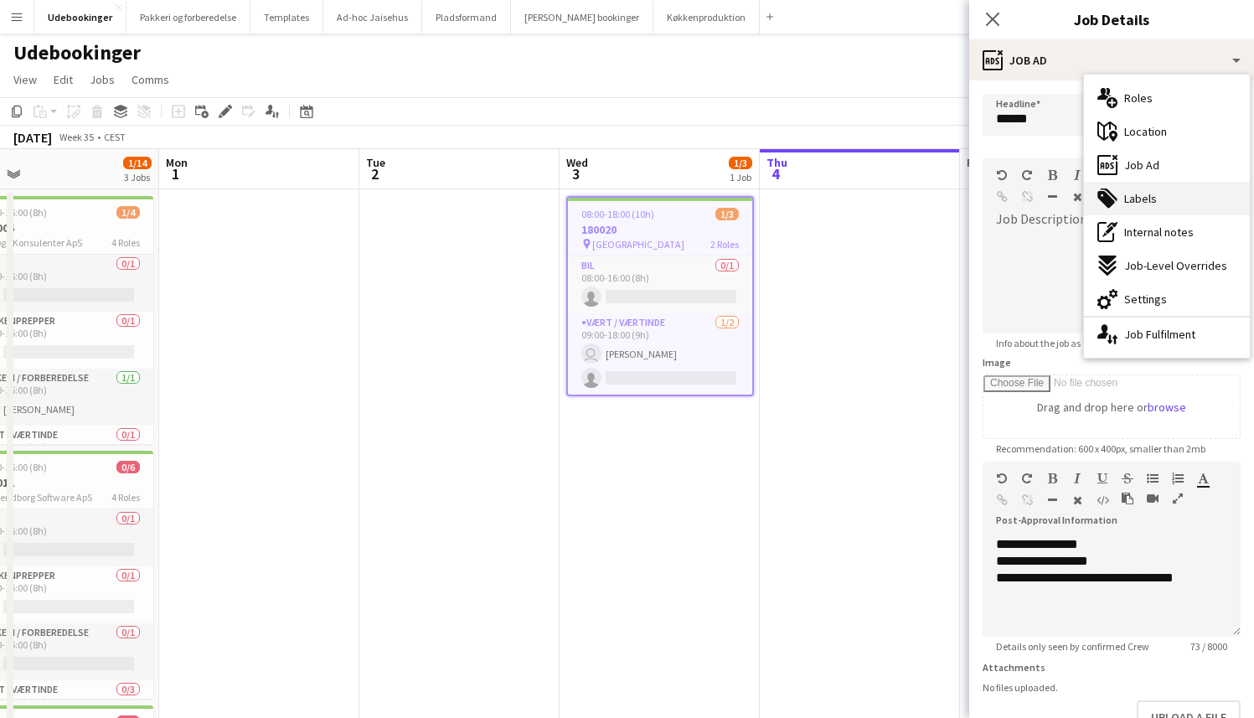
click at [1185, 197] on div "tags-double Labels" at bounding box center [1167, 199] width 166 height 34
